Goal: Complete application form: Complete application form

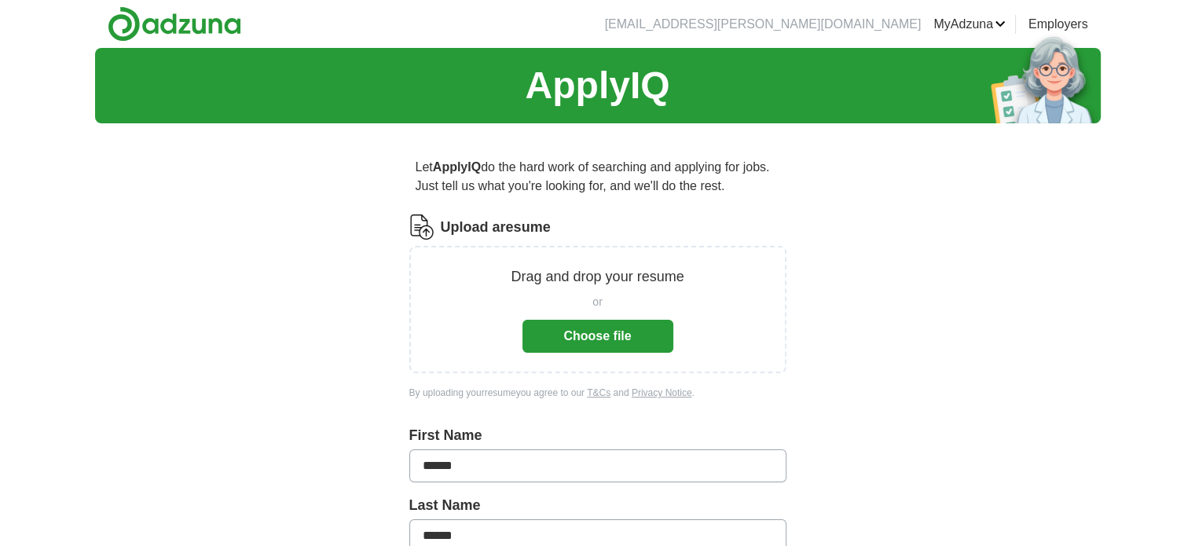
click at [559, 286] on p "Drag and drop your resume" at bounding box center [597, 276] width 173 height 21
click at [588, 335] on button "Choose file" at bounding box center [597, 336] width 151 height 33
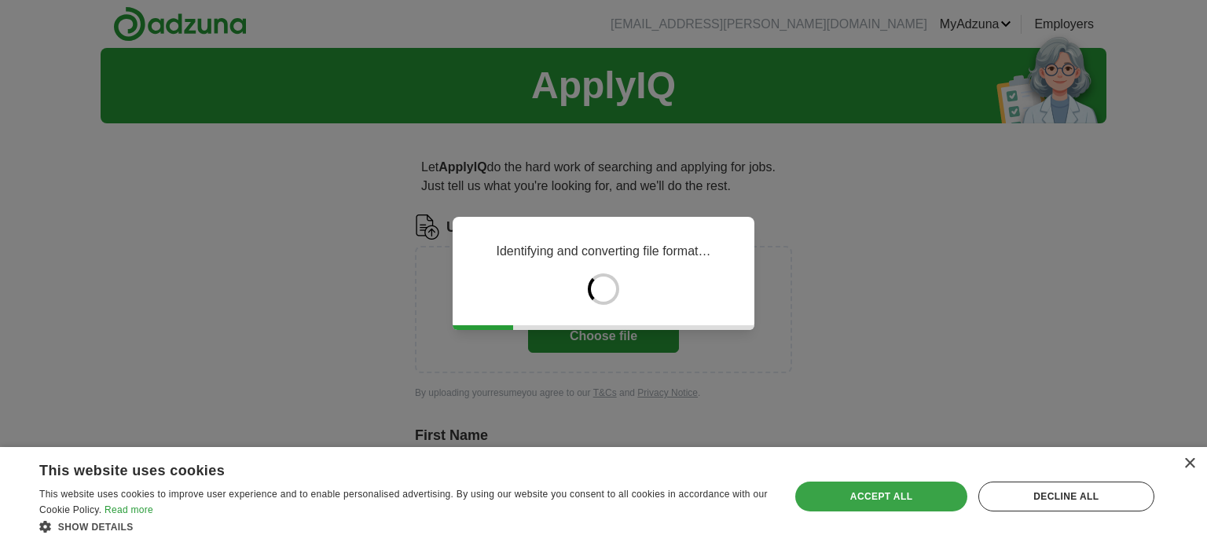
click at [874, 486] on div "Accept all" at bounding box center [880, 497] width 171 height 30
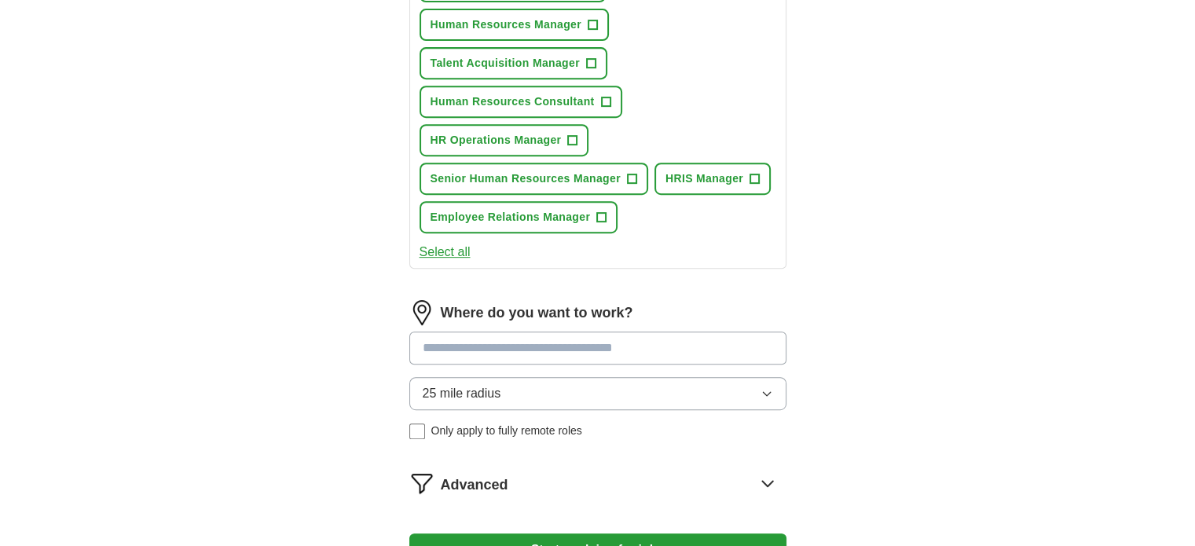
scroll to position [700, 0]
click at [554, 339] on input at bounding box center [597, 347] width 377 height 33
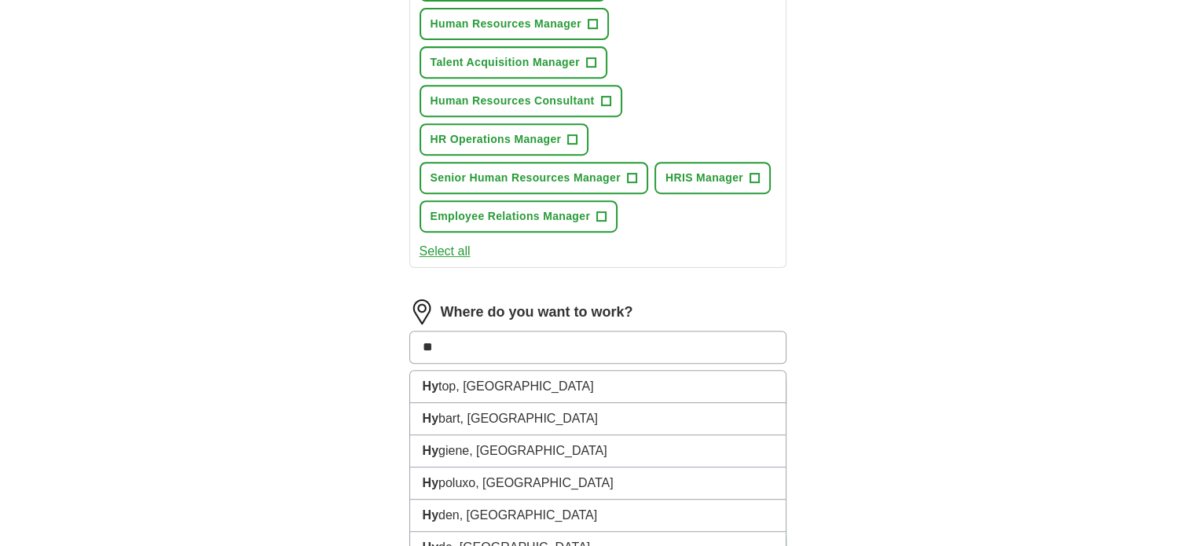
type input "*"
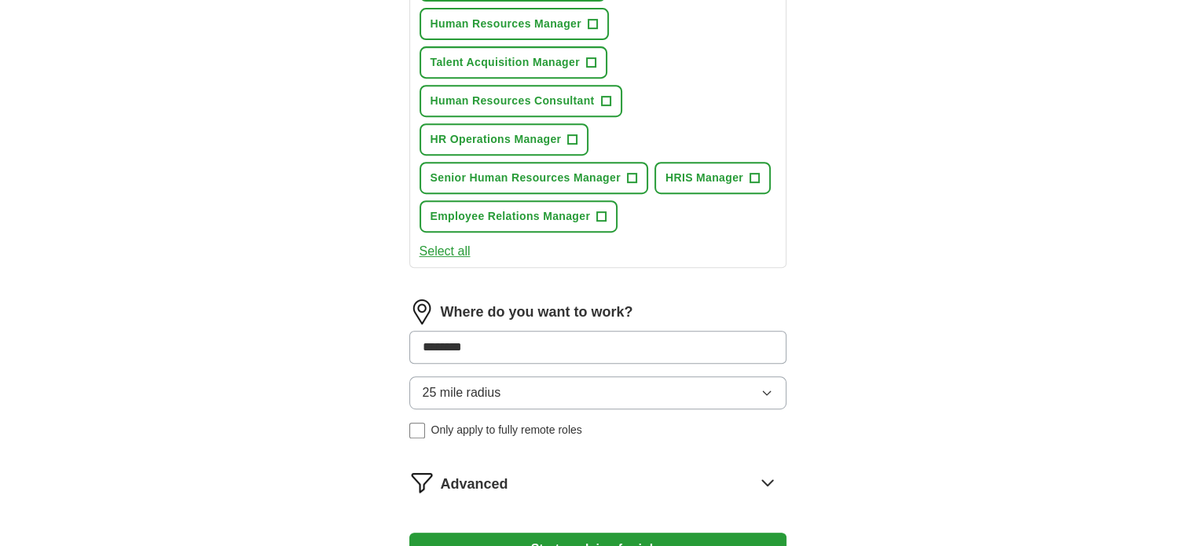
type input "*********"
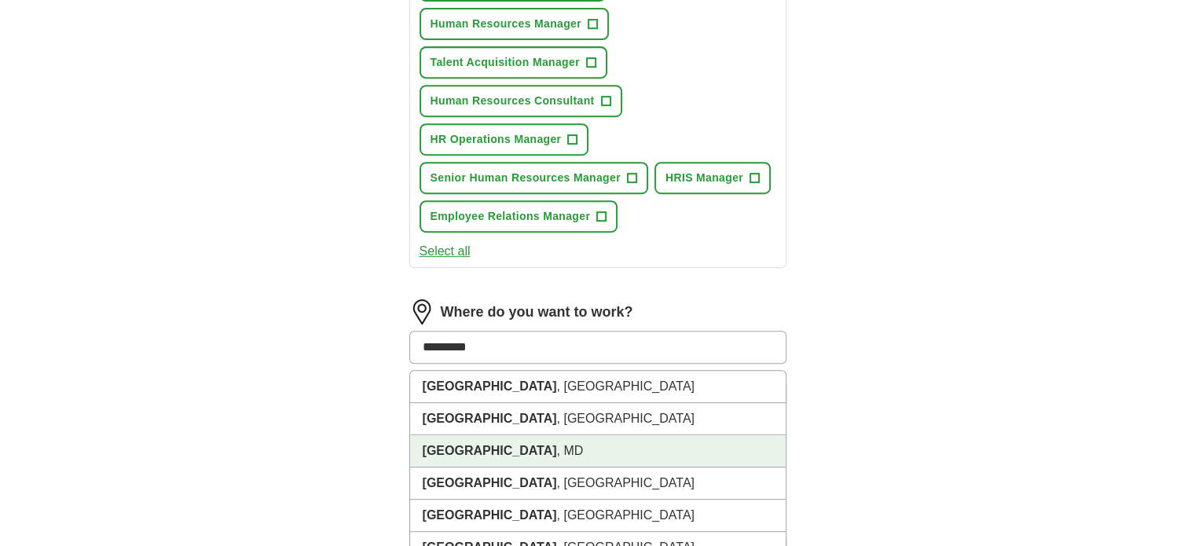
click at [481, 436] on li "[GEOGRAPHIC_DATA] , [GEOGRAPHIC_DATA]" at bounding box center [597, 451] width 375 height 32
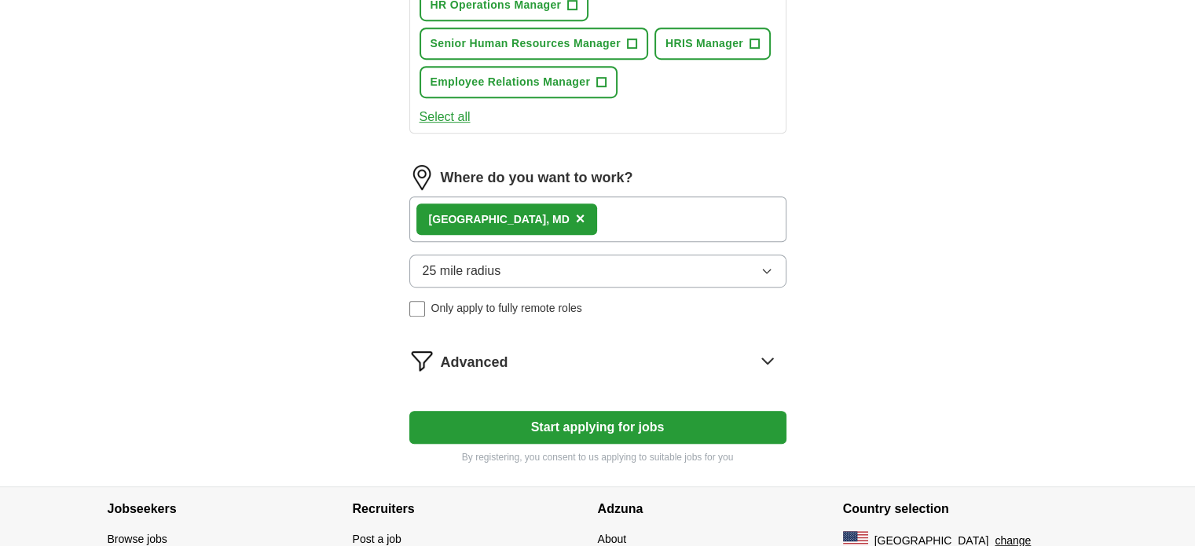
scroll to position [835, 0]
click at [551, 419] on button "Start applying for jobs" at bounding box center [597, 426] width 377 height 33
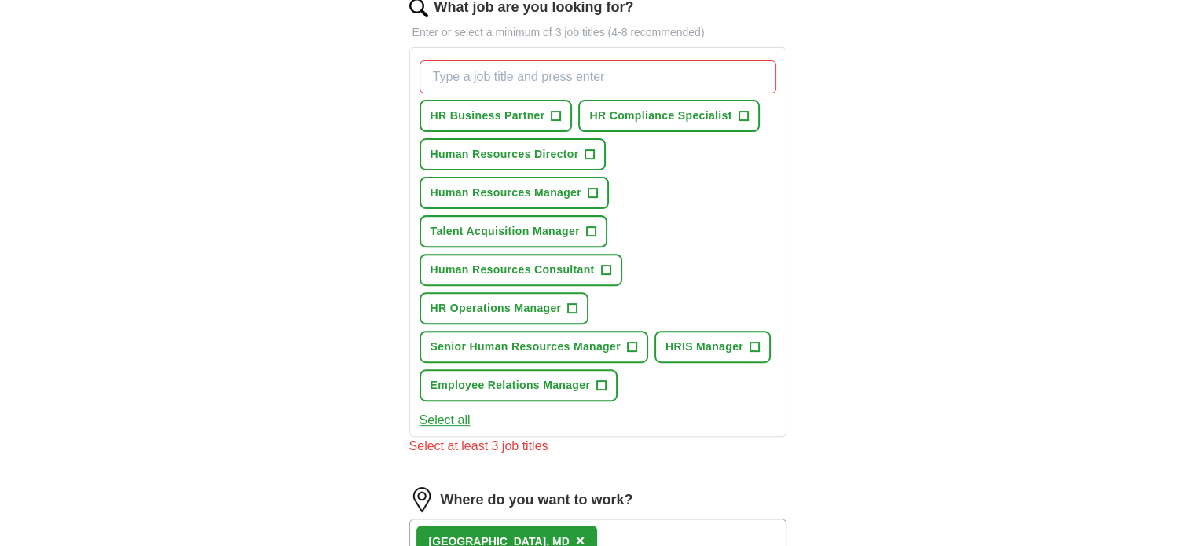
scroll to position [529, 0]
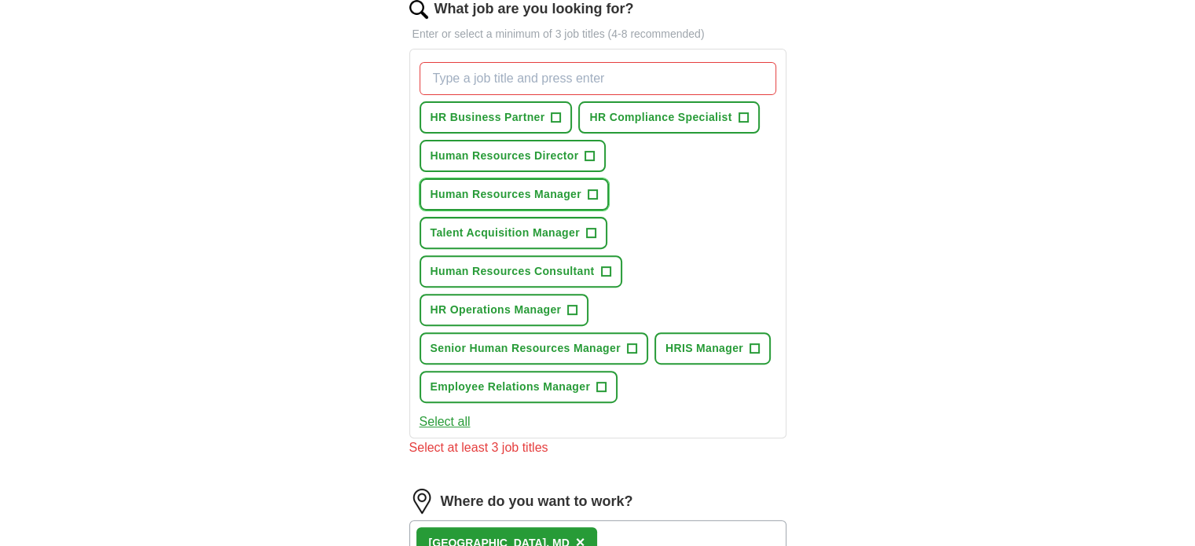
click at [590, 196] on span "+" at bounding box center [592, 195] width 9 height 13
click at [577, 304] on button "HR Operations Manager +" at bounding box center [504, 310] width 170 height 32
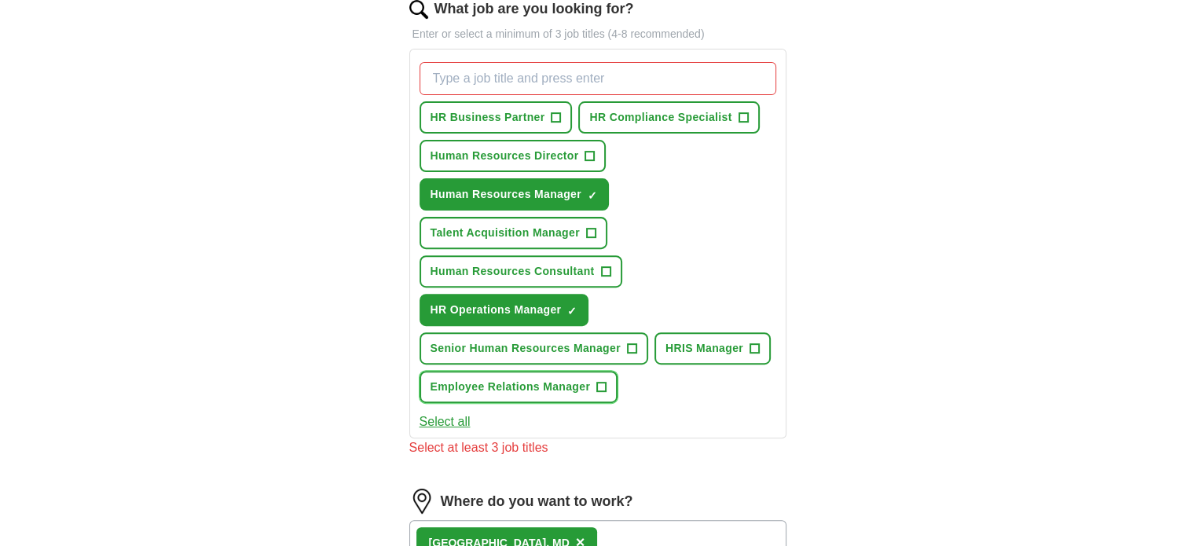
click at [586, 386] on span "Employee Relations Manager" at bounding box center [510, 387] width 160 height 16
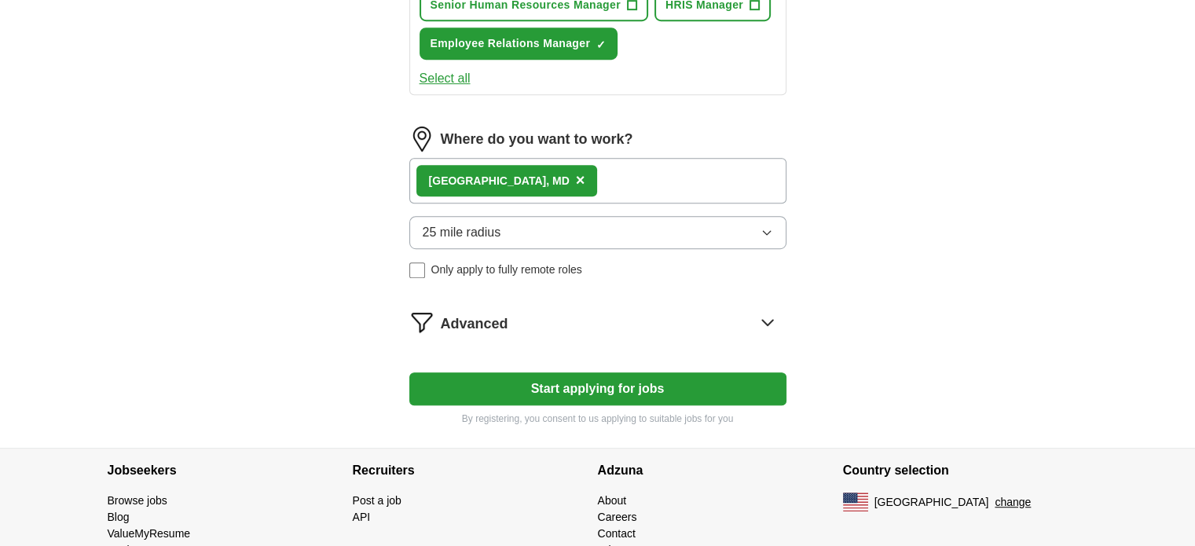
click at [588, 380] on button "Start applying for jobs" at bounding box center [597, 388] width 377 height 33
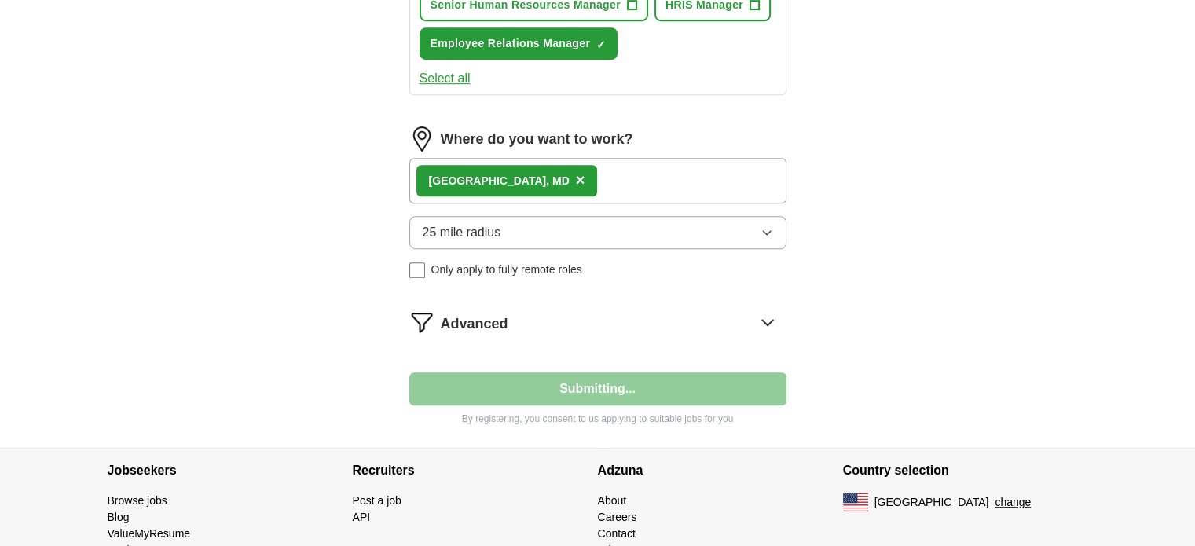
select select "**"
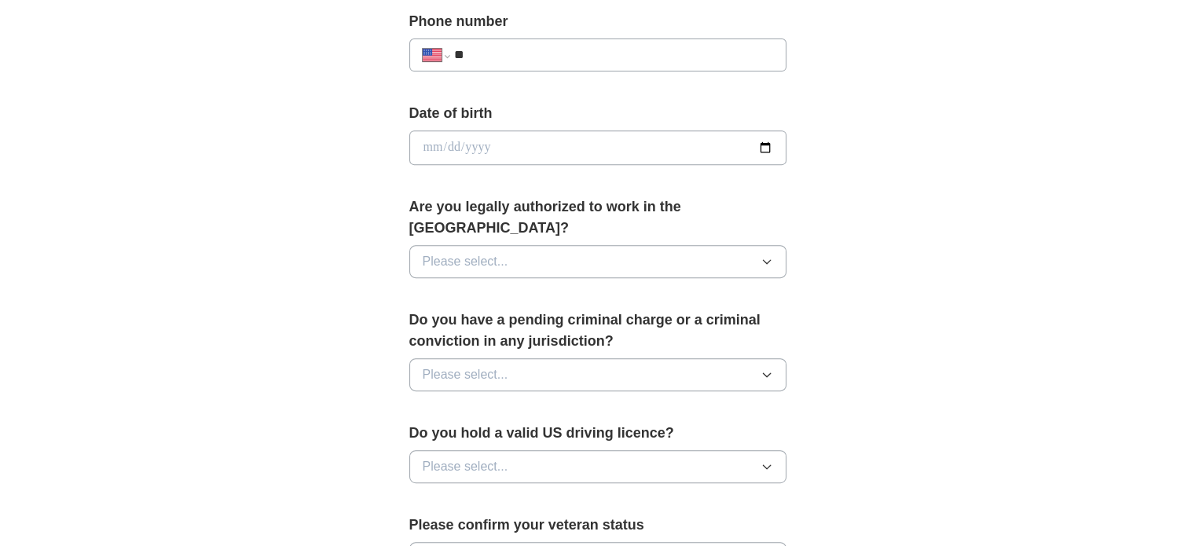
scroll to position [628, 0]
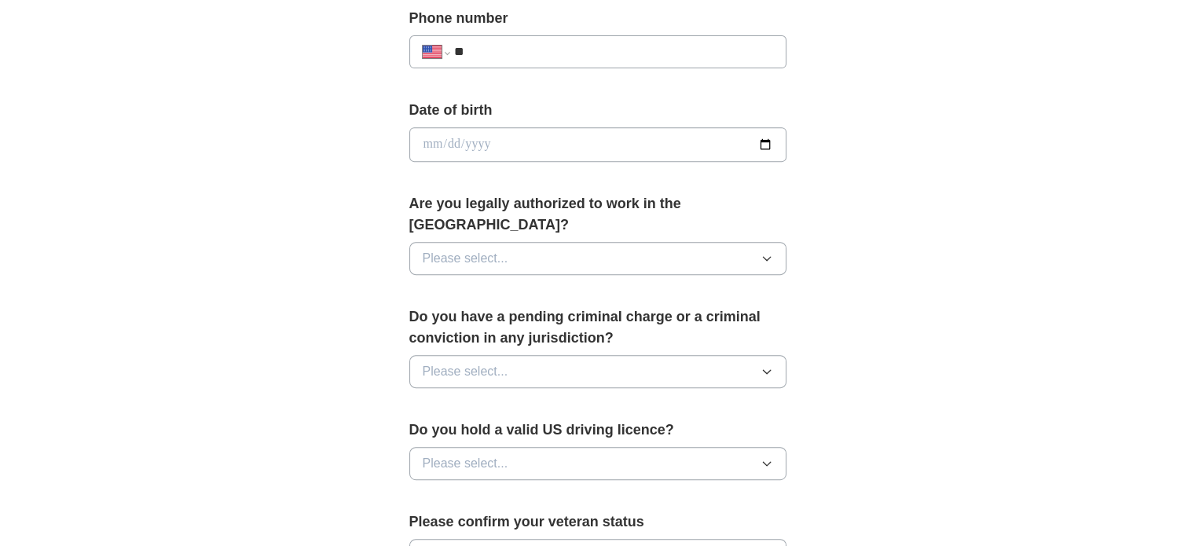
click at [498, 249] on span "Please select..." at bounding box center [466, 258] width 86 height 19
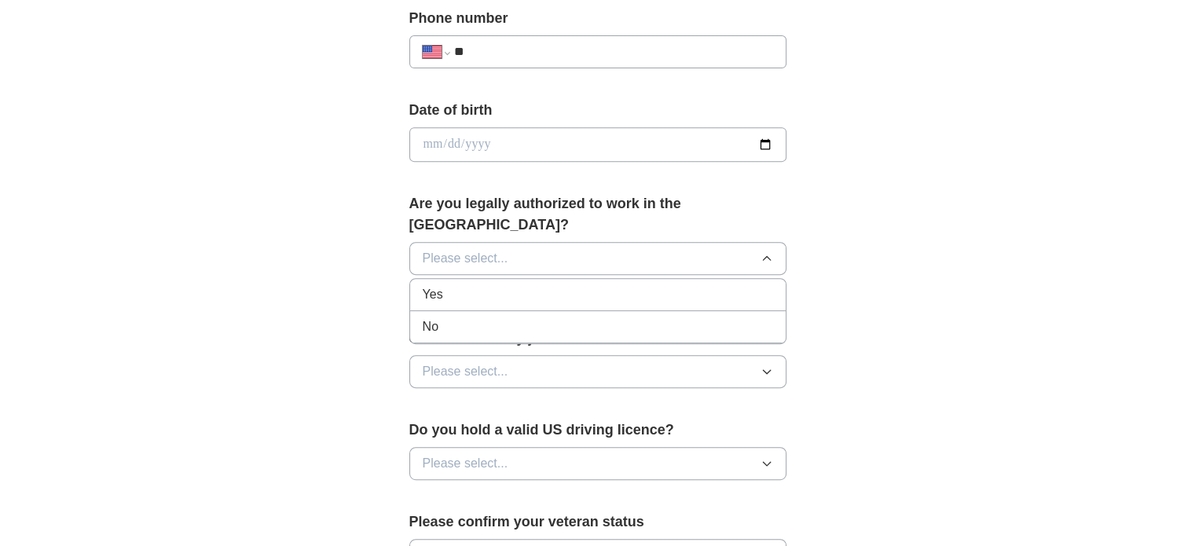
click at [463, 285] on div "Yes" at bounding box center [598, 294] width 350 height 19
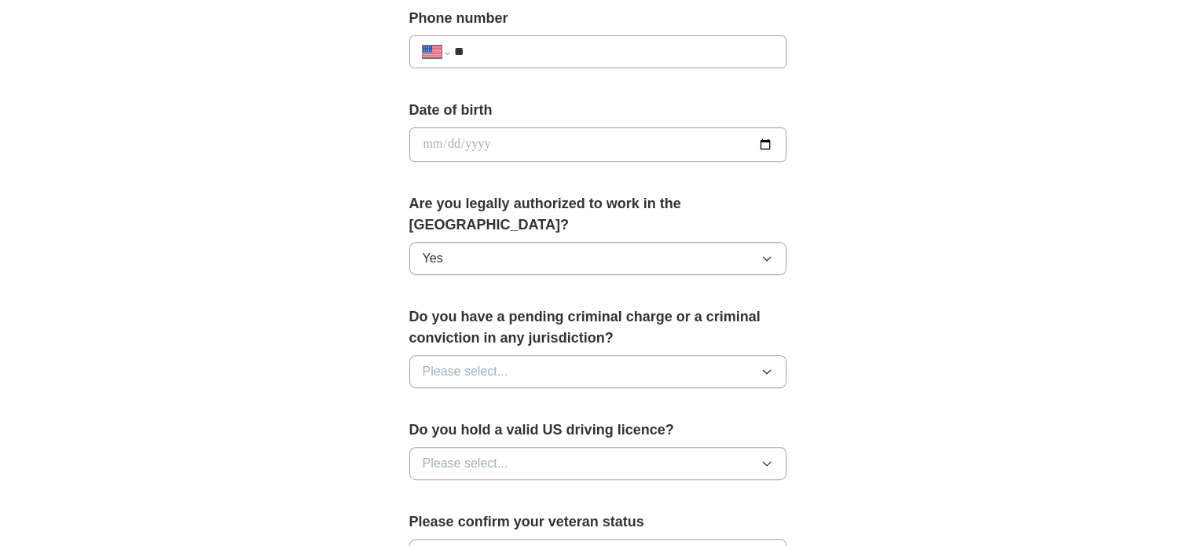
click at [470, 362] on span "Please select..." at bounding box center [466, 371] width 86 height 19
click at [450, 430] on div "No" at bounding box center [598, 439] width 350 height 19
click at [450, 454] on span "Please select..." at bounding box center [466, 463] width 86 height 19
click at [452, 490] on div "Yes" at bounding box center [598, 499] width 350 height 19
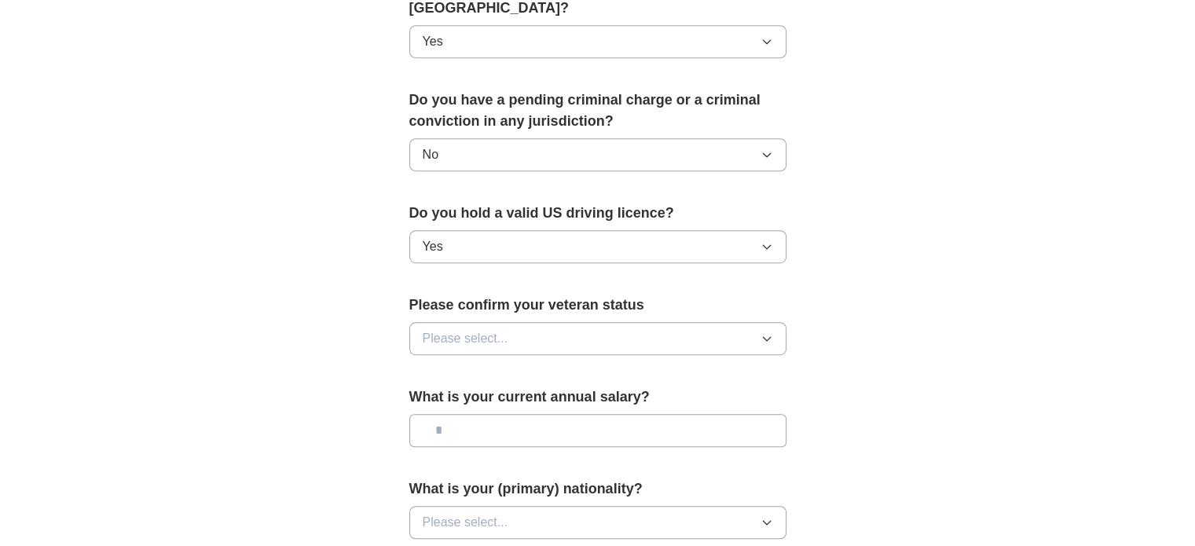
scroll to position [850, 0]
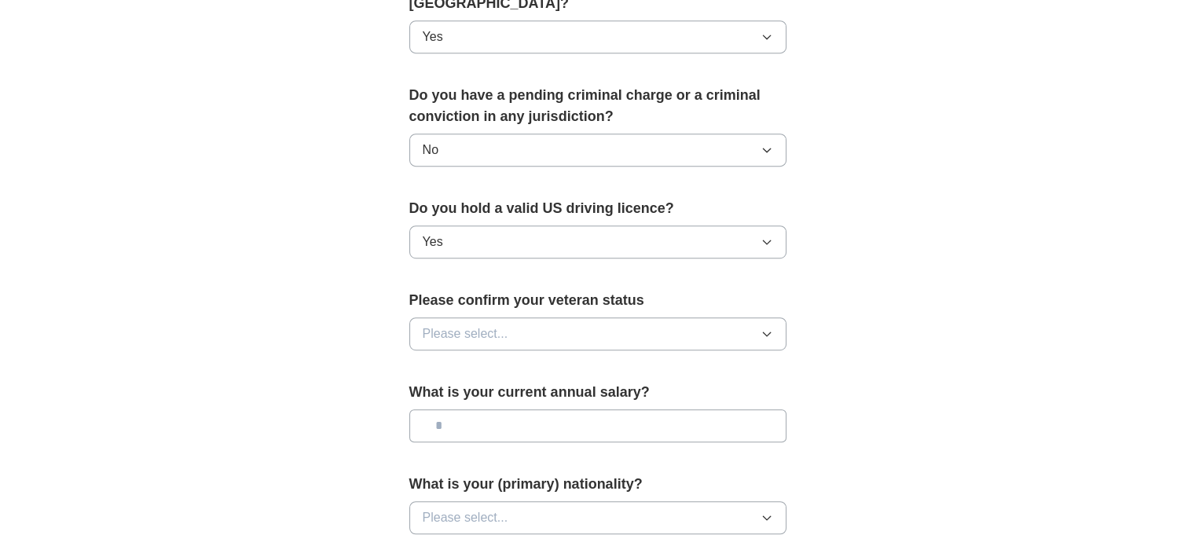
click at [459, 324] on span "Please select..." at bounding box center [466, 333] width 86 height 19
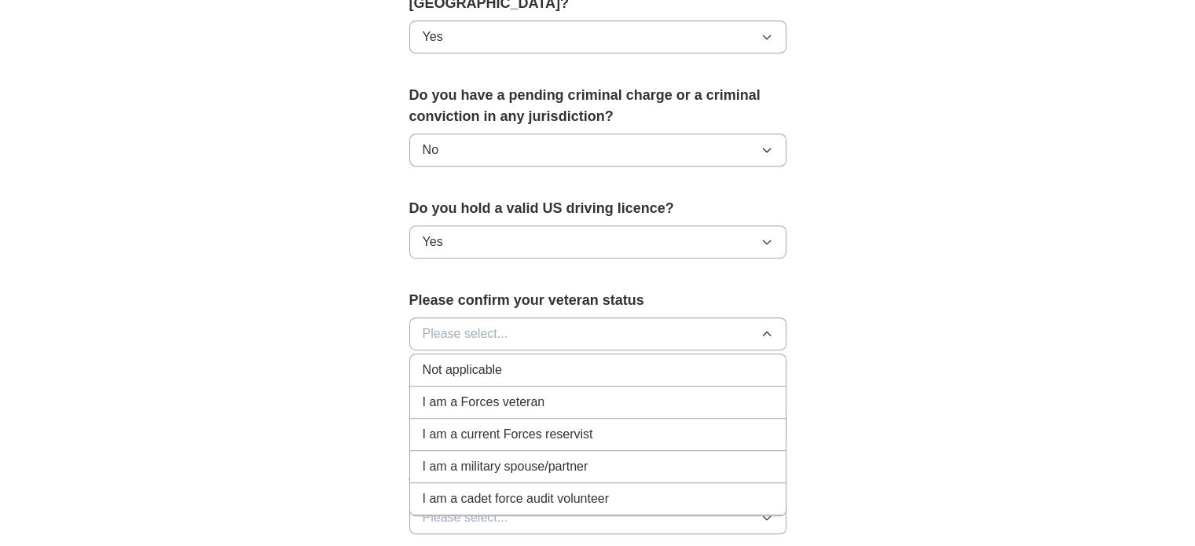
click at [469, 361] on span "Not applicable" at bounding box center [462, 370] width 79 height 19
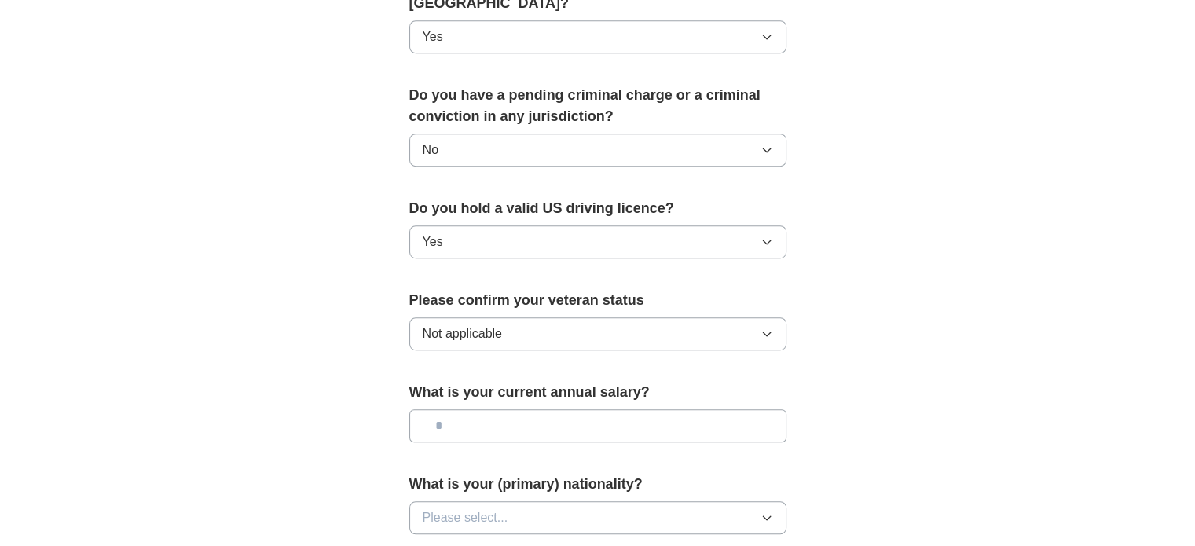
click at [468, 409] on input "text" at bounding box center [597, 425] width 377 height 33
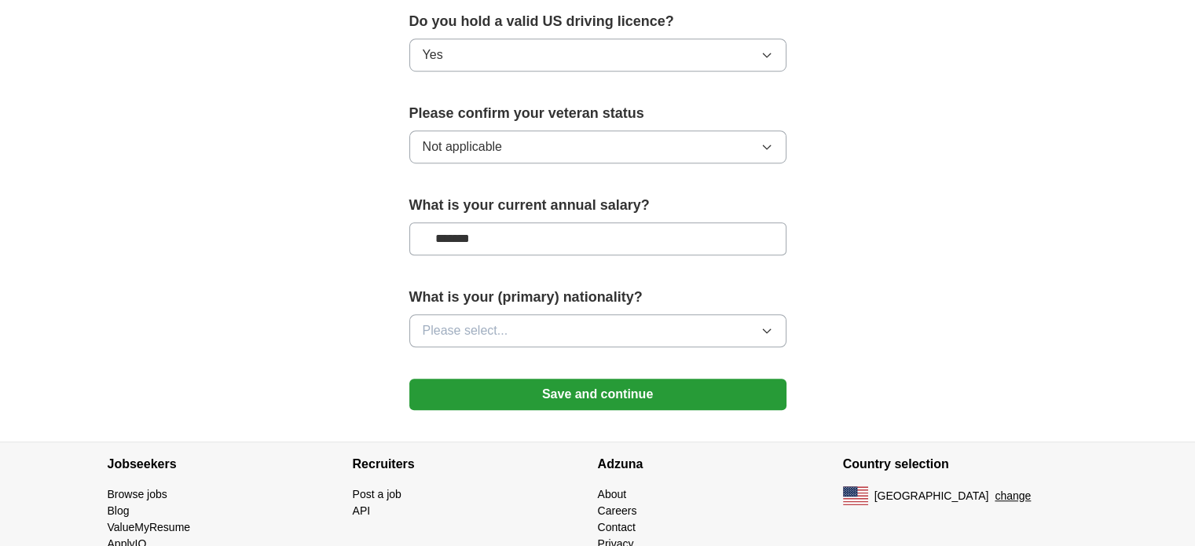
scroll to position [1038, 0]
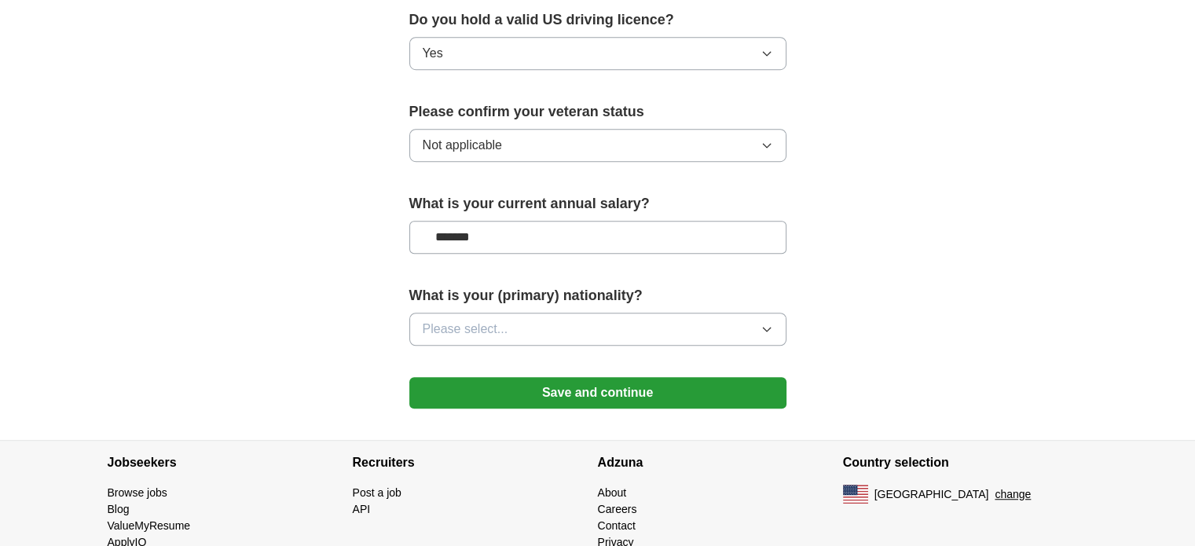
type input "*******"
click at [440, 320] on span "Please select..." at bounding box center [466, 329] width 86 height 19
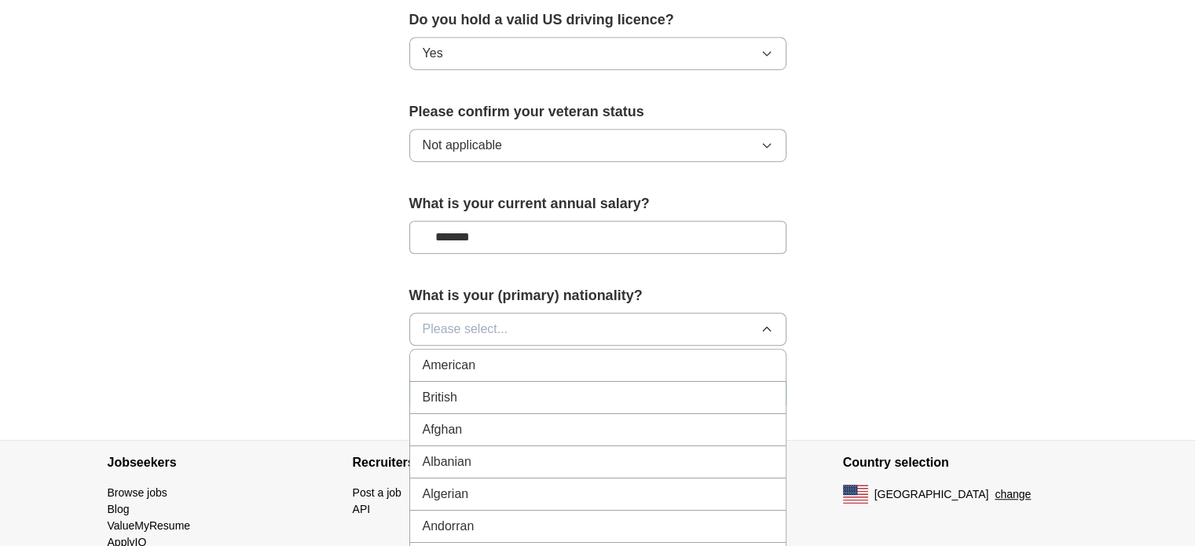
click at [445, 356] on span "American" at bounding box center [449, 365] width 53 height 19
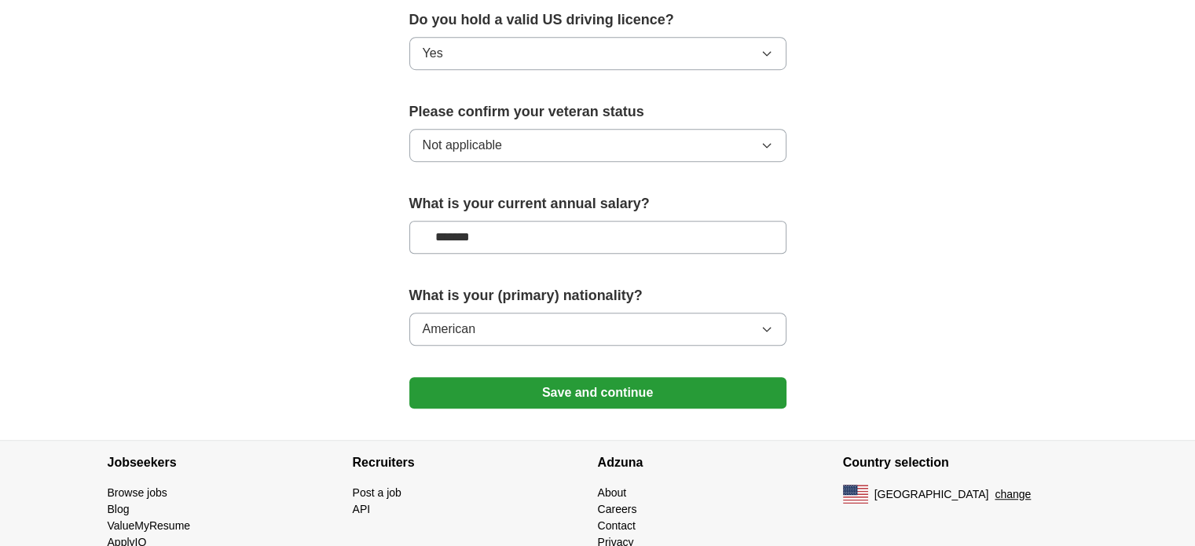
click at [572, 377] on button "Save and continue" at bounding box center [597, 392] width 377 height 31
